Goal: Check status: Check status

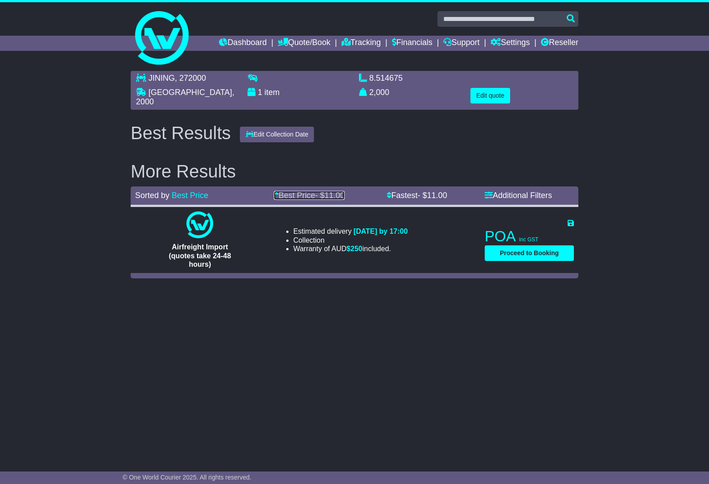
click at [298, 191] on link "Best Price - $ 11.00" at bounding box center [309, 195] width 71 height 9
click at [410, 191] on link "Fastest - $ 11.00" at bounding box center [416, 195] width 61 height 9
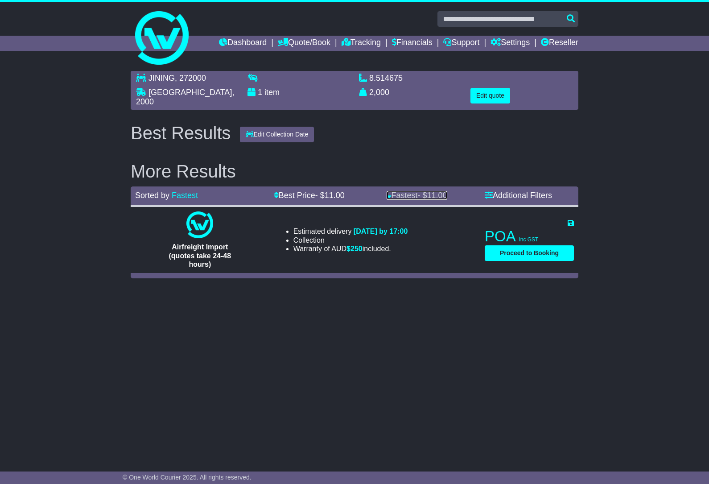
click at [410, 191] on link "Fastest - $ 11.00" at bounding box center [416, 195] width 61 height 9
click at [305, 194] on link "Best Price - $ 11.00" at bounding box center [309, 195] width 71 height 9
drag, startPoint x: 210, startPoint y: 230, endPoint x: 208, endPoint y: 240, distance: 9.6
click at [209, 231] on div at bounding box center [200, 224] width 130 height 27
click at [204, 250] on span "Airfreight Import (quotes take 24-48 hours)" at bounding box center [200, 255] width 62 height 25
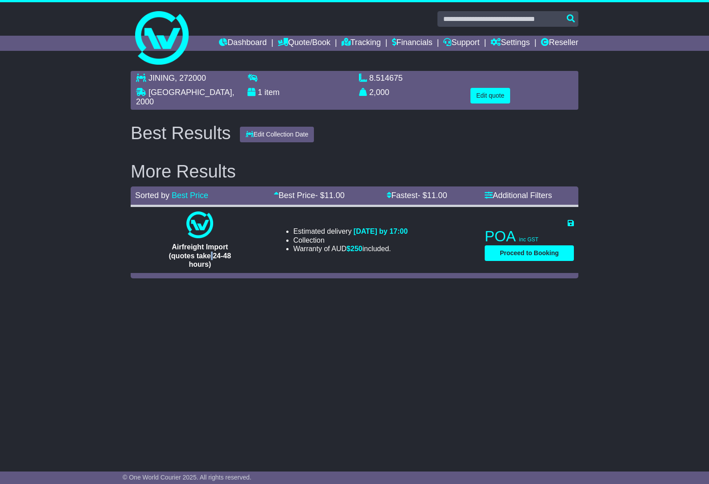
click at [204, 250] on span "Airfreight Import (quotes take 24-48 hours)" at bounding box center [200, 255] width 62 height 25
click at [181, 251] on span "Airfreight Import (quotes take 24-48 hours)" at bounding box center [200, 255] width 62 height 25
drag, startPoint x: 175, startPoint y: 249, endPoint x: 221, endPoint y: 257, distance: 46.2
click at [221, 257] on div "Airfreight Import (quotes take 24-48 hours)" at bounding box center [199, 255] width 89 height 26
click at [191, 255] on span "Airfreight Import (quotes take 24-48 hours)" at bounding box center [200, 255] width 62 height 25
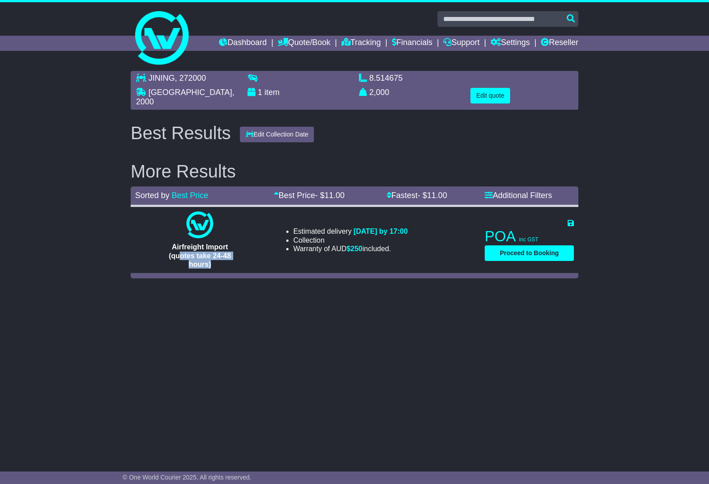
click at [206, 264] on div "Airfreight Import (quotes take 24-48 hours)" at bounding box center [199, 255] width 89 height 26
click at [204, 261] on span "Airfreight Import (quotes take 24-48 hours)" at bounding box center [200, 255] width 62 height 25
click at [200, 223] on img at bounding box center [199, 224] width 27 height 27
click at [230, 233] on div at bounding box center [200, 224] width 130 height 27
click at [252, 211] on div at bounding box center [200, 224] width 130 height 27
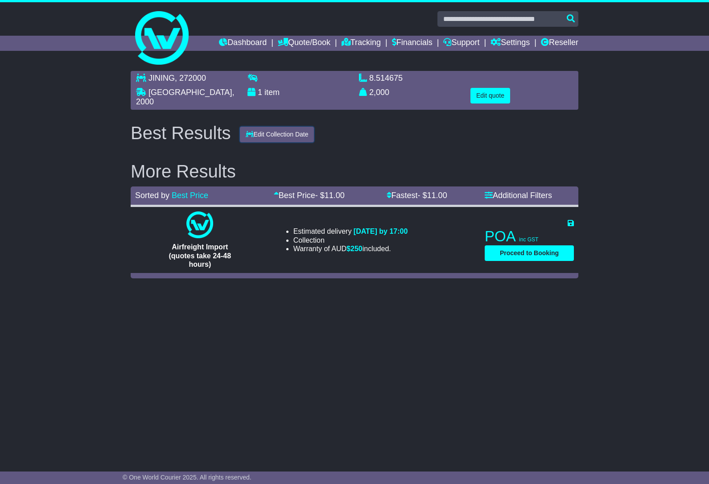
click at [274, 132] on button "Edit Collection Date" at bounding box center [277, 135] width 74 height 16
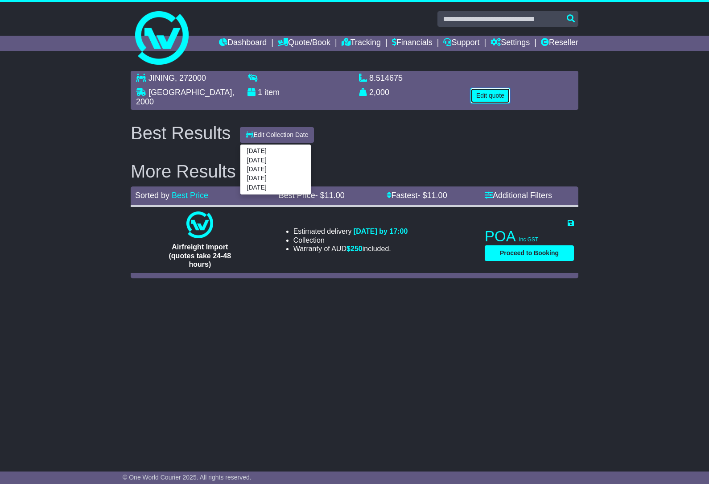
click at [495, 96] on button "Edit quote" at bounding box center [490, 96] width 40 height 16
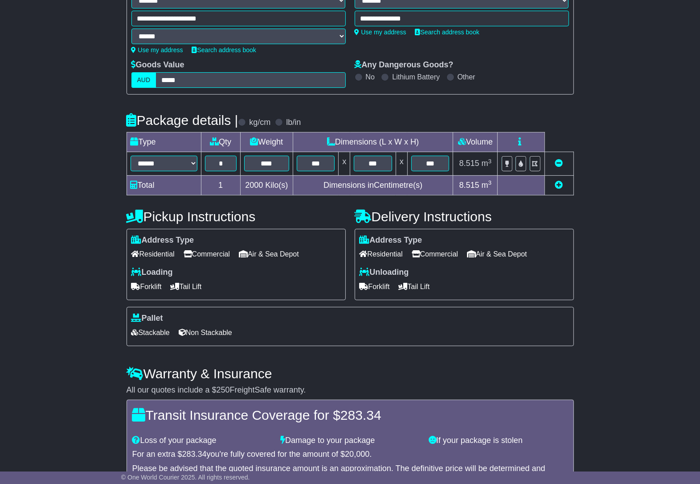
scroll to position [242, 0]
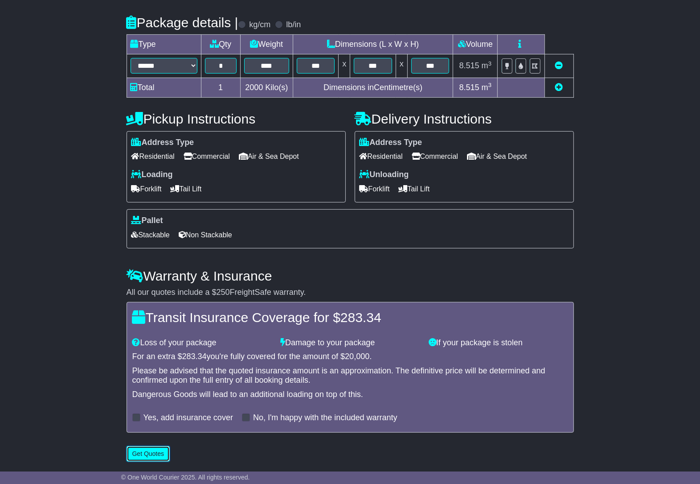
click at [153, 457] on button "Get Quotes" at bounding box center [149, 454] width 44 height 16
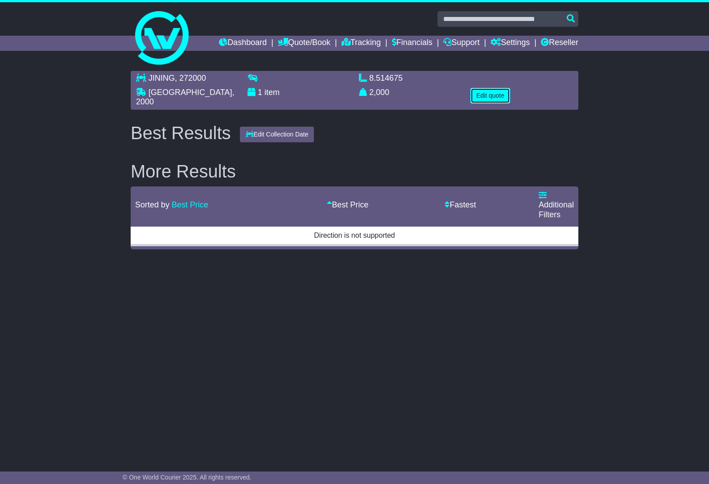
click at [477, 88] on button "Edit quote" at bounding box center [490, 96] width 40 height 16
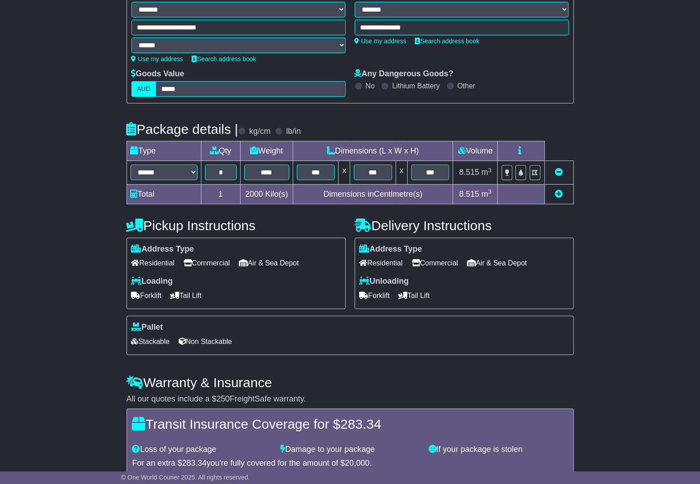
scroll to position [242, 0]
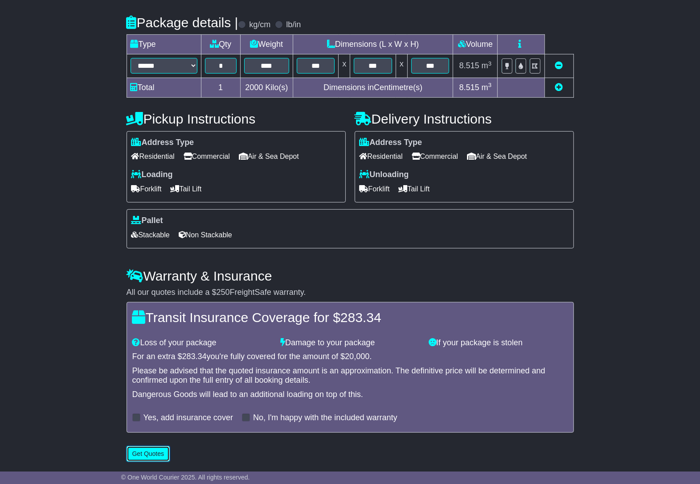
click at [144, 454] on button "Get Quotes" at bounding box center [149, 454] width 44 height 16
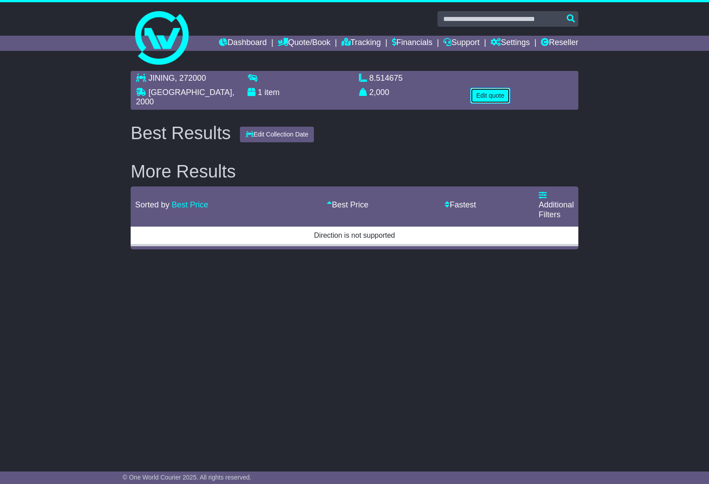
click at [484, 95] on button "Edit quote" at bounding box center [490, 96] width 40 height 16
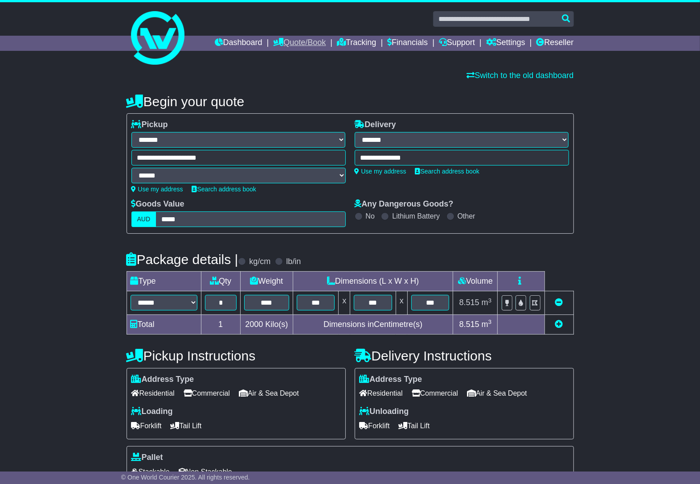
click at [290, 41] on link "Quote/Book" at bounding box center [299, 43] width 53 height 15
click at [291, 77] on link "Saved Quotes" at bounding box center [309, 78] width 70 height 10
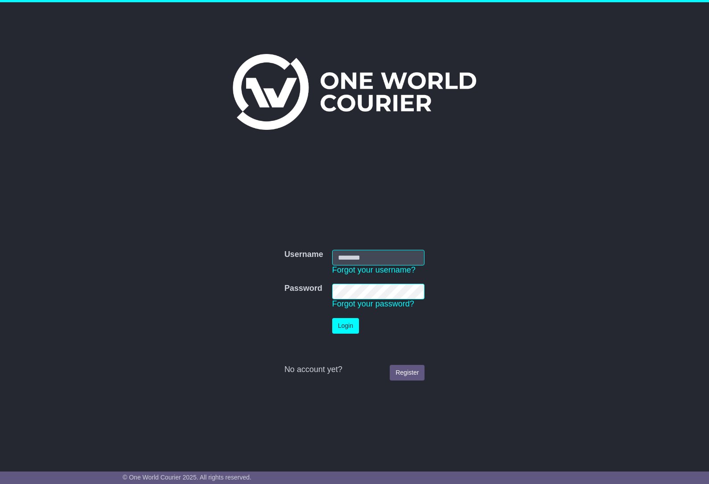
type input "********"
click at [346, 314] on td "Login" at bounding box center [379, 325] width 102 height 25
click at [345, 326] on button "Login" at bounding box center [345, 326] width 27 height 16
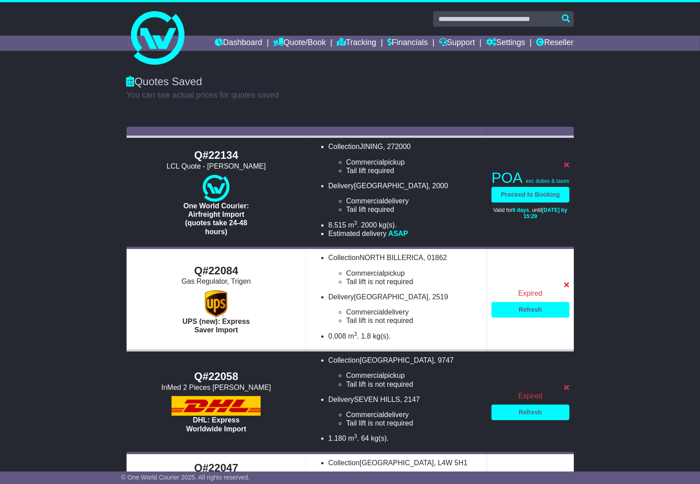
click at [510, 175] on span "POA" at bounding box center [507, 177] width 30 height 16
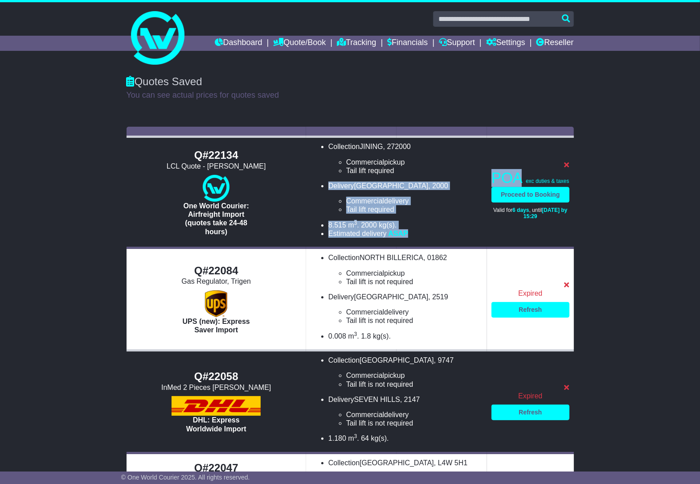
drag, startPoint x: 520, startPoint y: 177, endPoint x: 483, endPoint y: 173, distance: 37.7
click at [483, 173] on tr "Q#22134 LCL Quote - Jake He One World Courier: Airfreight Import (quotes take 2…" at bounding box center [351, 192] width 448 height 111
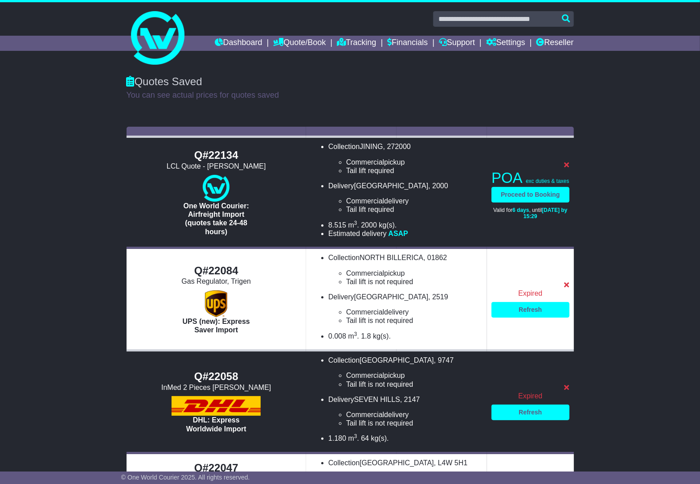
drag, startPoint x: 483, startPoint y: 173, endPoint x: 545, endPoint y: 177, distance: 62.5
click at [545, 177] on p "POA $ 11.00 exc duties & taxes" at bounding box center [531, 178] width 78 height 18
click at [548, 180] on span "exc duties & taxes" at bounding box center [547, 181] width 43 height 6
drag, startPoint x: 548, startPoint y: 180, endPoint x: 584, endPoint y: 182, distance: 35.7
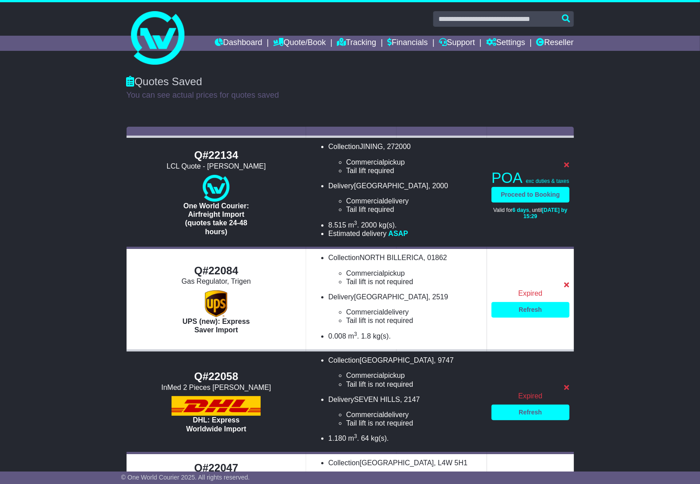
drag, startPoint x: 520, startPoint y: 197, endPoint x: 476, endPoint y: 226, distance: 53.0
click at [477, 224] on li "8.515 m 3 . in 3 . 2000 kg(s). lb(s)." at bounding box center [406, 225] width 154 height 8
click at [402, 233] on span "ASAP" at bounding box center [398, 234] width 20 height 8
click at [230, 175] on img at bounding box center [216, 188] width 27 height 27
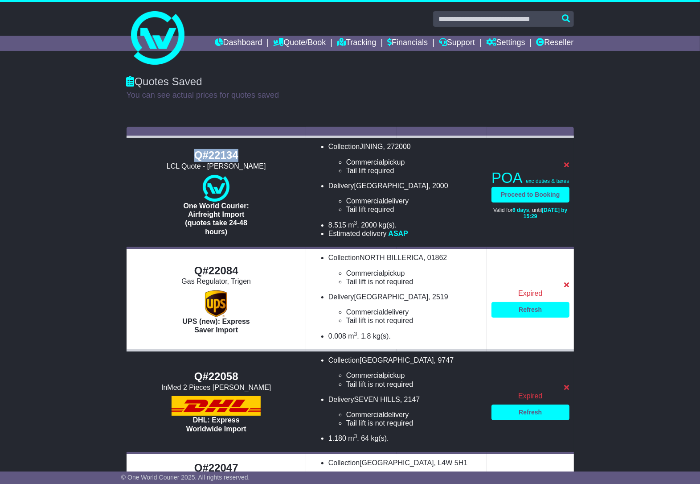
drag, startPoint x: 251, startPoint y: 158, endPoint x: 194, endPoint y: 154, distance: 57.2
click at [194, 154] on div "Q#22134" at bounding box center [216, 155] width 171 height 13
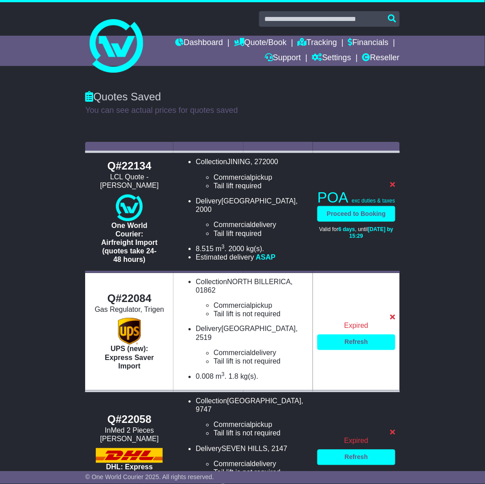
click at [359, 102] on div "Quotes Saved" at bounding box center [242, 96] width 314 height 13
click at [411, 99] on div "Quotes Saved You can see actual prices for quotes saved" at bounding box center [242, 110] width 485 height 56
drag, startPoint x: 451, startPoint y: 123, endPoint x: 478, endPoint y: 108, distance: 31.1
click at [452, 120] on div "Quotes Saved You can see actual prices for quotes saved" at bounding box center [242, 110] width 485 height 56
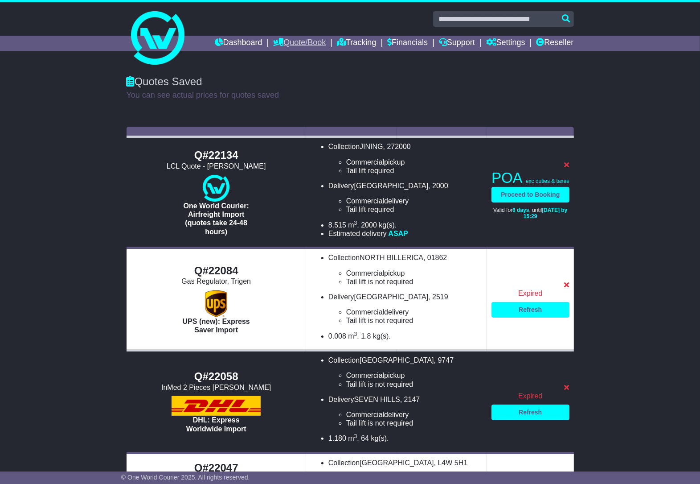
click at [291, 45] on link "Quote/Book" at bounding box center [299, 43] width 53 height 15
click at [284, 88] on link "Drafts" at bounding box center [309, 87] width 70 height 10
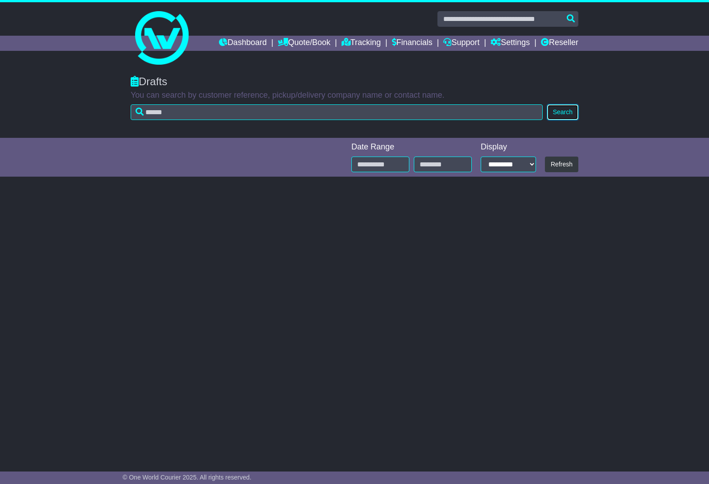
click at [557, 116] on button "Search" at bounding box center [562, 112] width 31 height 16
click at [346, 38] on link "Tracking" at bounding box center [360, 43] width 39 height 15
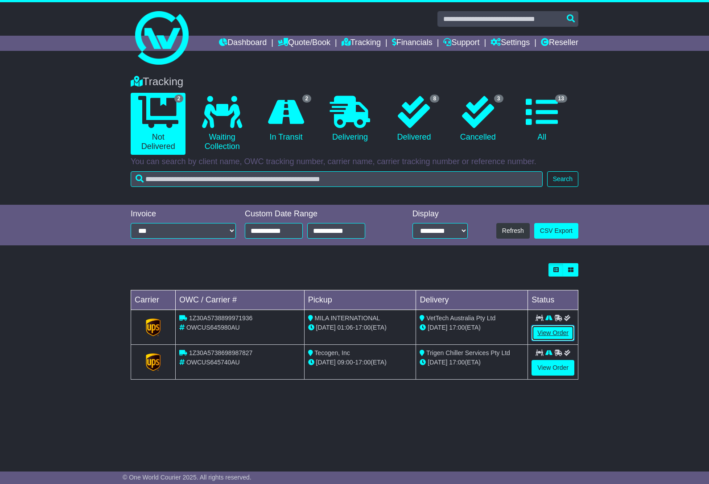
click at [542, 334] on link "View Order" at bounding box center [552, 333] width 43 height 16
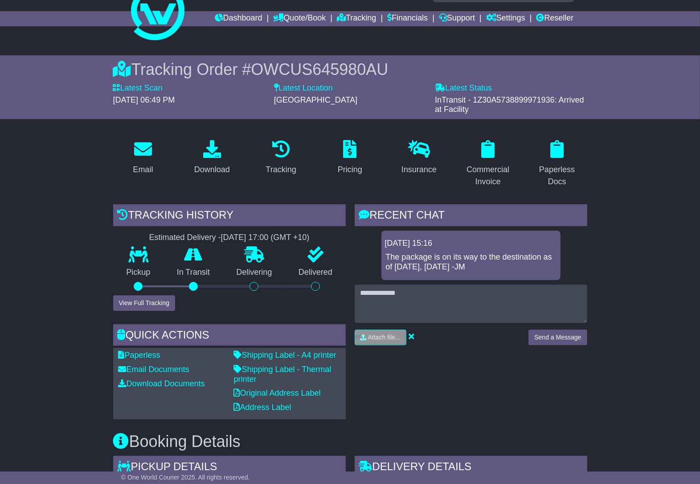
scroll to position [10, 0]
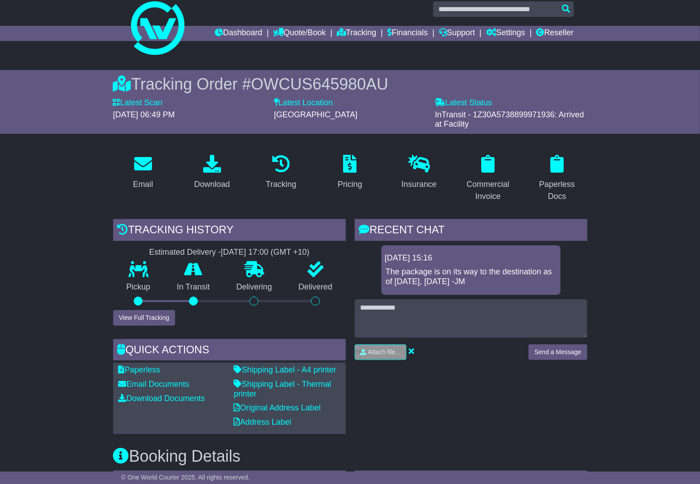
drag, startPoint x: 386, startPoint y: 253, endPoint x: 464, endPoint y: 257, distance: 78.1
click at [464, 257] on div "15 Sep 2025 15:16 The package is on its way to the destination as of yesterday,…" at bounding box center [471, 269] width 179 height 49
drag, startPoint x: 464, startPoint y: 257, endPoint x: 580, endPoint y: 270, distance: 117.5
click at [580, 270] on div "15 Sep 2025 15:16 The package is on its way to the destination as of yesterday,…" at bounding box center [471, 269] width 233 height 49
click at [293, 30] on link "Quote/Book" at bounding box center [299, 33] width 53 height 15
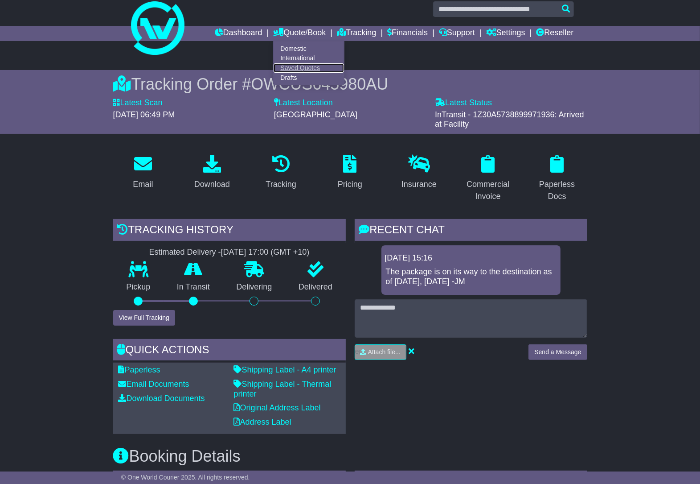
click at [294, 66] on link "Saved Quotes" at bounding box center [309, 68] width 70 height 10
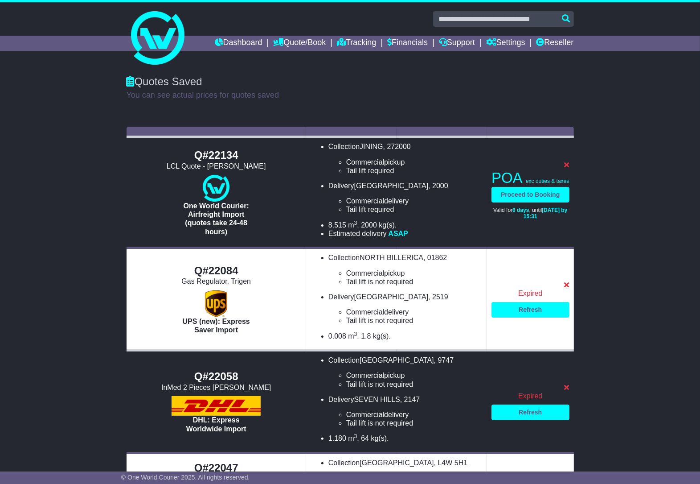
click at [306, 208] on td "Q#22134 LCL Quote - [PERSON_NAME] One World Courier: Airfreight Import (quotes …" at bounding box center [217, 192] width 180 height 111
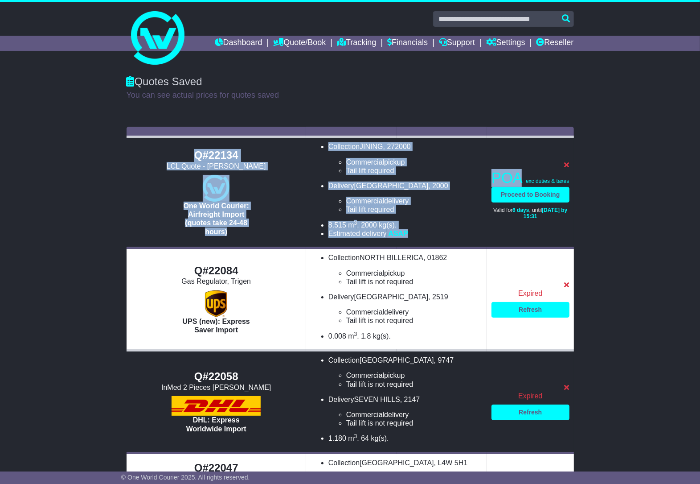
drag, startPoint x: 522, startPoint y: 176, endPoint x: 583, endPoint y: 181, distance: 60.8
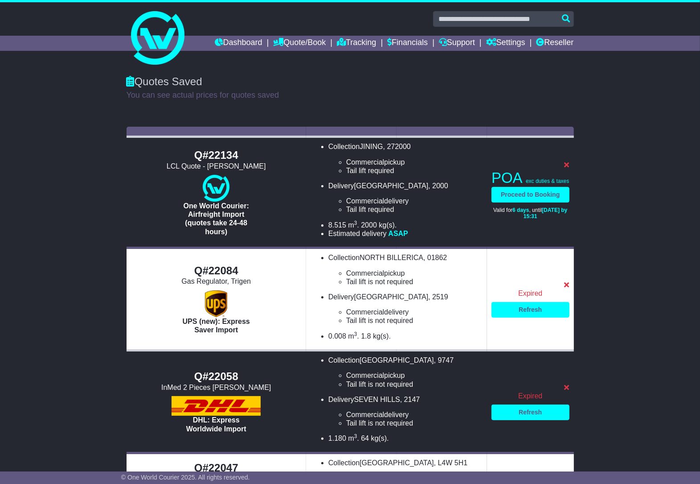
drag, startPoint x: 583, startPoint y: 181, endPoint x: 380, endPoint y: 176, distance: 202.9
click at [380, 176] on ul "Collection JINING , 272000 Commercial pickup Tail lift is not required Tail lif…" at bounding box center [397, 189] width 172 height 95
click at [498, 174] on span "POA" at bounding box center [507, 177] width 30 height 16
drag, startPoint x: 496, startPoint y: 174, endPoint x: 571, endPoint y: 179, distance: 75.0
click at [571, 179] on td "POA $ 11.00 exc duties & taxes Proceed to Booking Valid for 6 days , until [DAT…" at bounding box center [530, 192] width 86 height 111
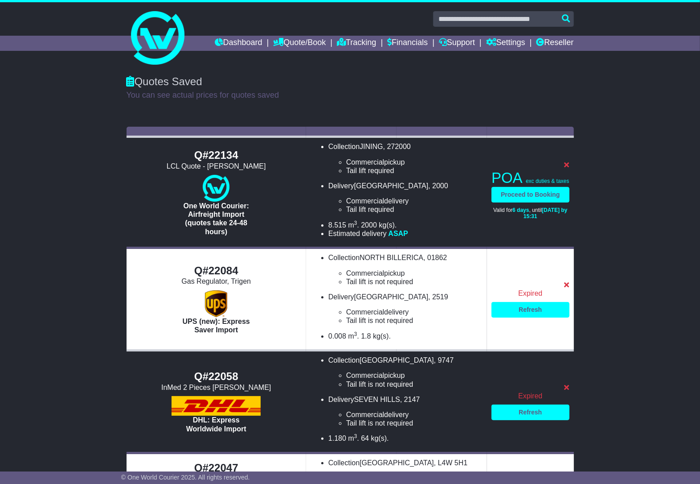
click at [423, 189] on li "Delivery [GEOGRAPHIC_DATA] , 2000 Commercial delivery Tail lift is not required…" at bounding box center [406, 197] width 154 height 33
